Goal: Download file/media

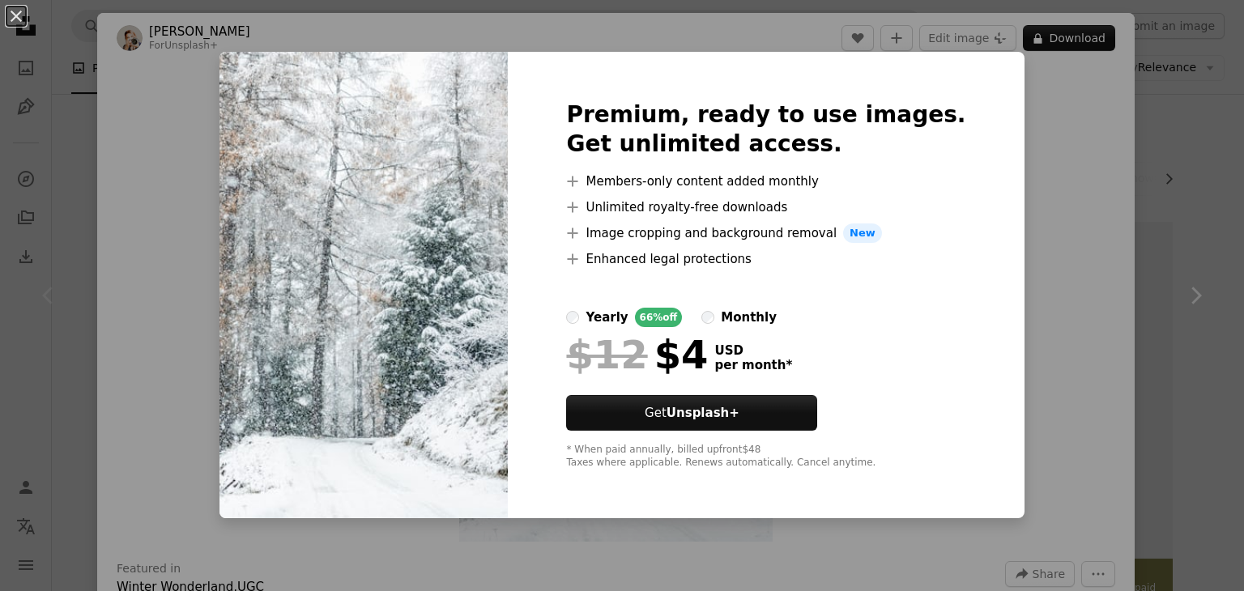
click at [1038, 23] on div "An X shape Premium, ready to use images. Get unlimited access. A plus sign Memb…" at bounding box center [622, 295] width 1244 height 591
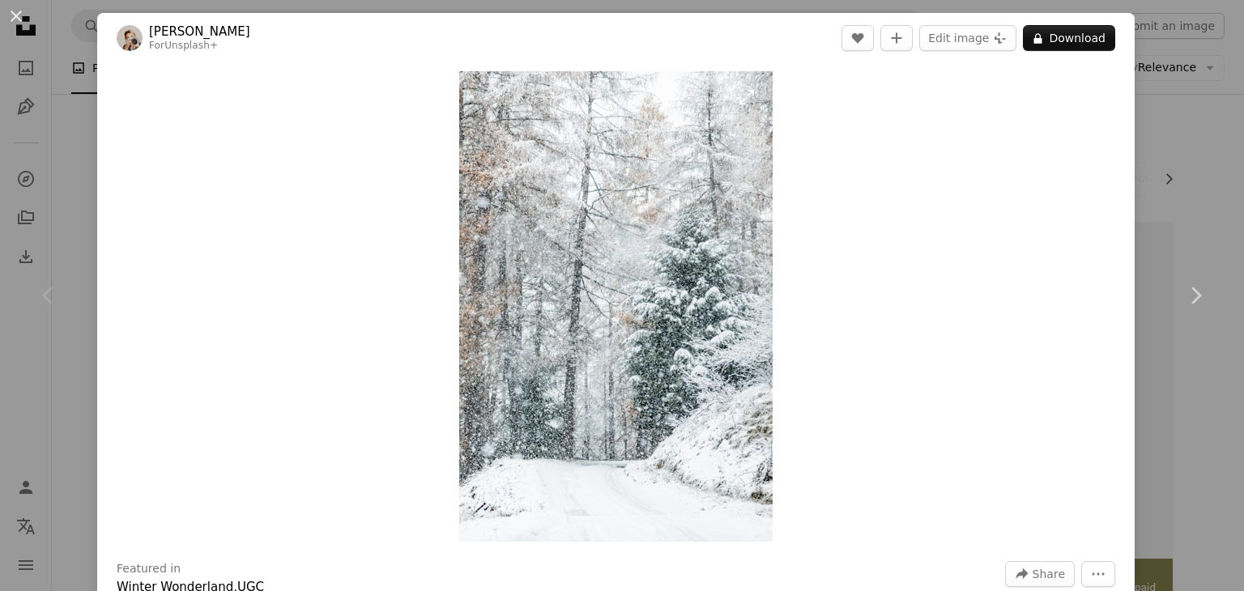
click at [617, 260] on img "Zoom in on this image" at bounding box center [615, 306] width 313 height 471
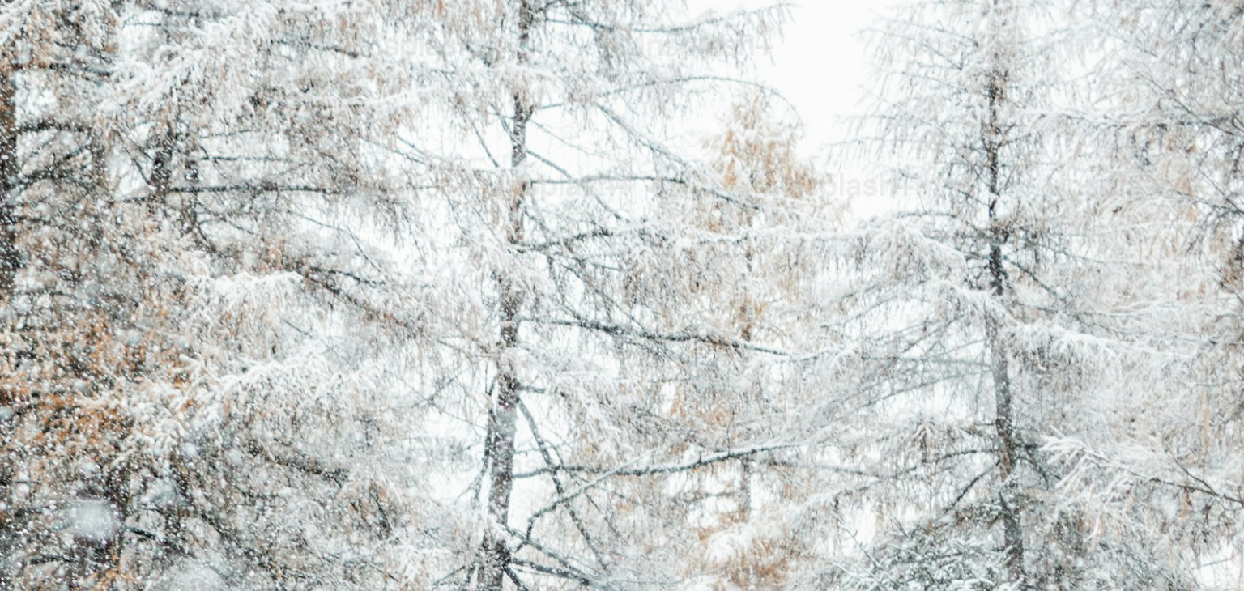
scroll to position [620, 0]
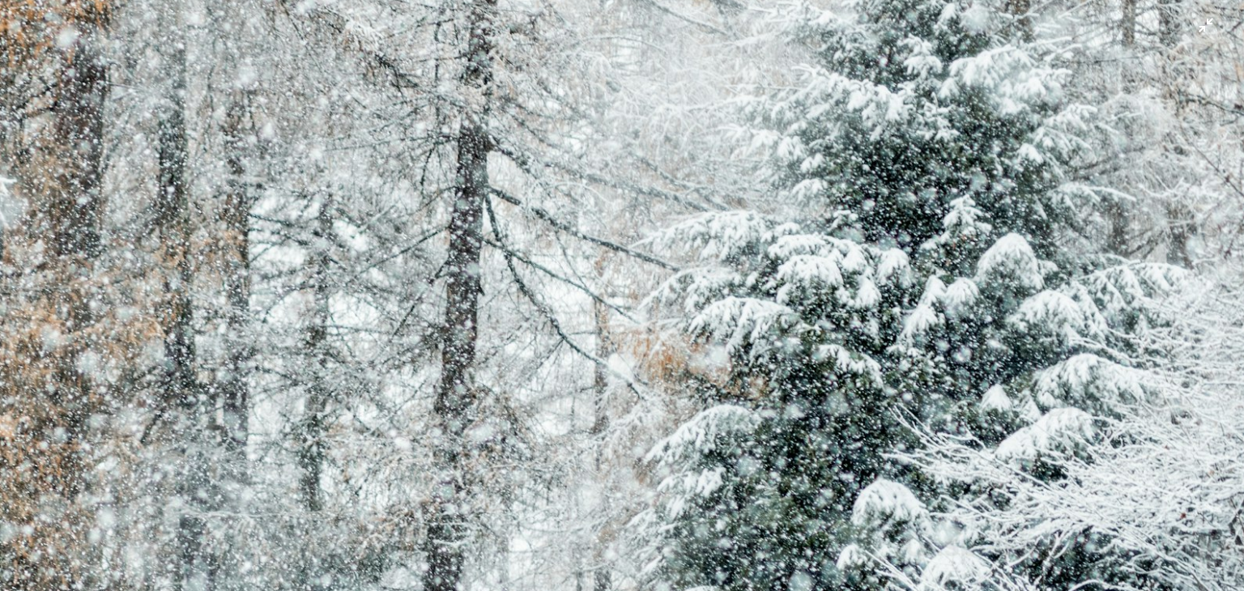
click at [617, 260] on img "Zoom out on this image" at bounding box center [622, 313] width 1246 height 1869
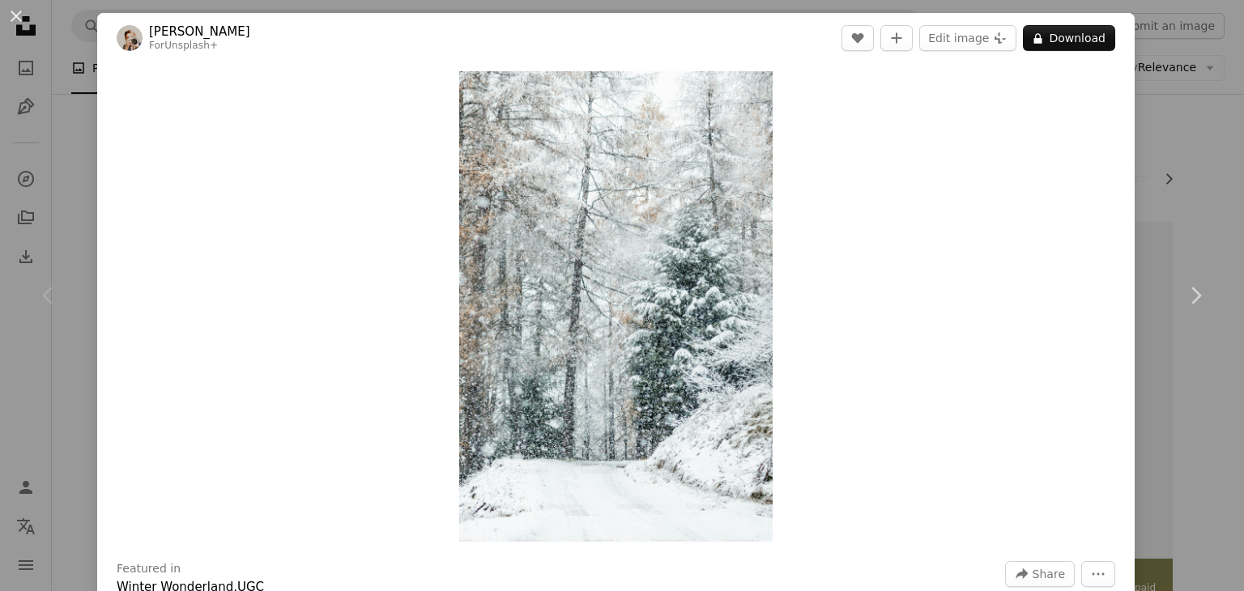
click at [617, 260] on img "Zoom in on this image" at bounding box center [615, 306] width 313 height 471
